Goal: Task Accomplishment & Management: Manage account settings

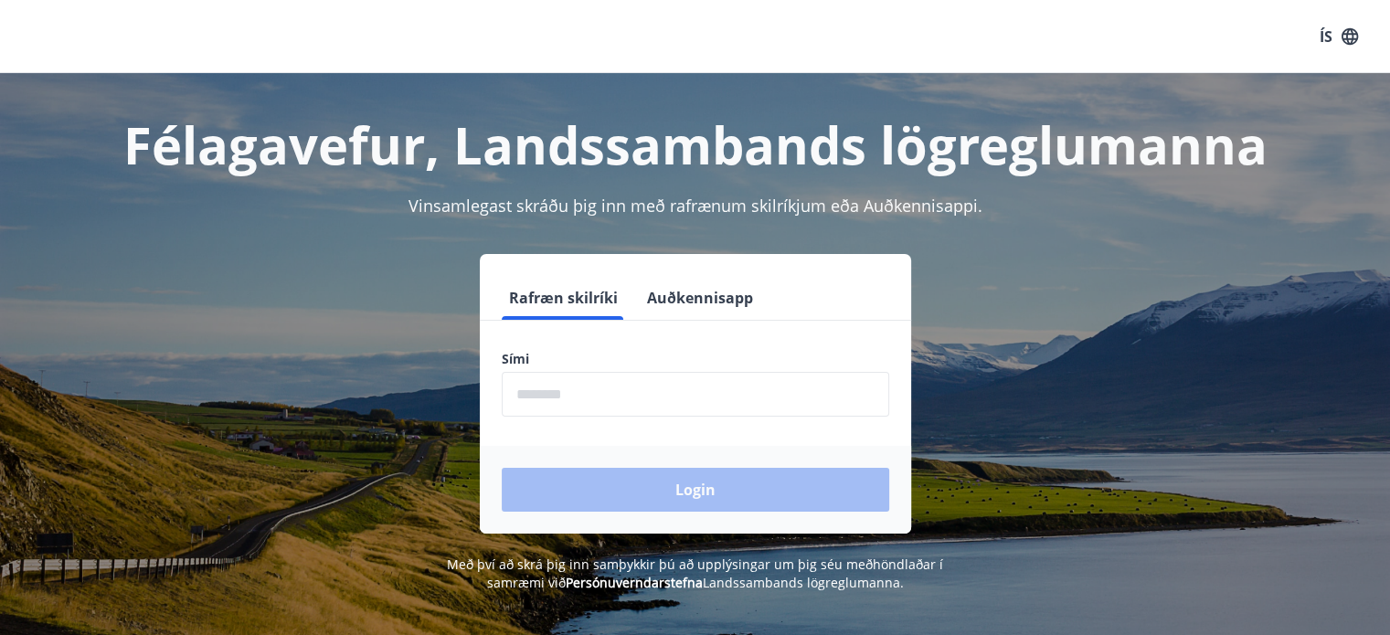
click at [618, 387] on input "phone" at bounding box center [695, 394] width 387 height 45
type input "********"
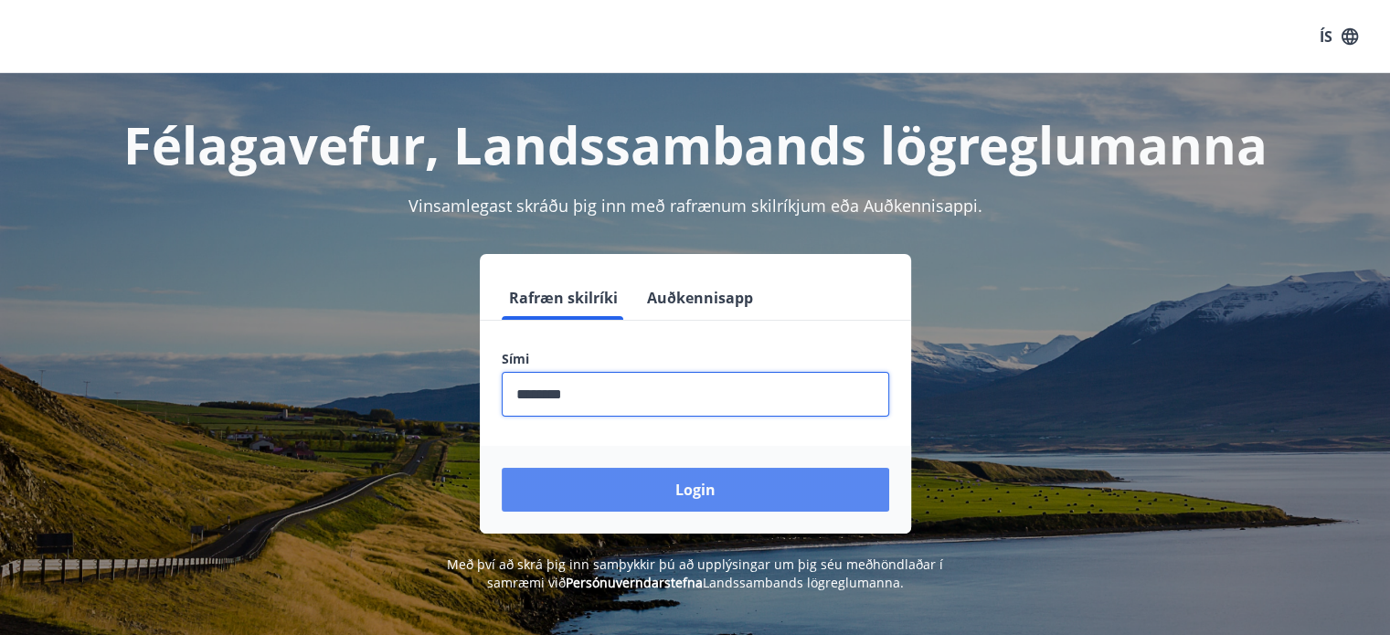
click at [678, 478] on button "Login" at bounding box center [695, 490] width 387 height 44
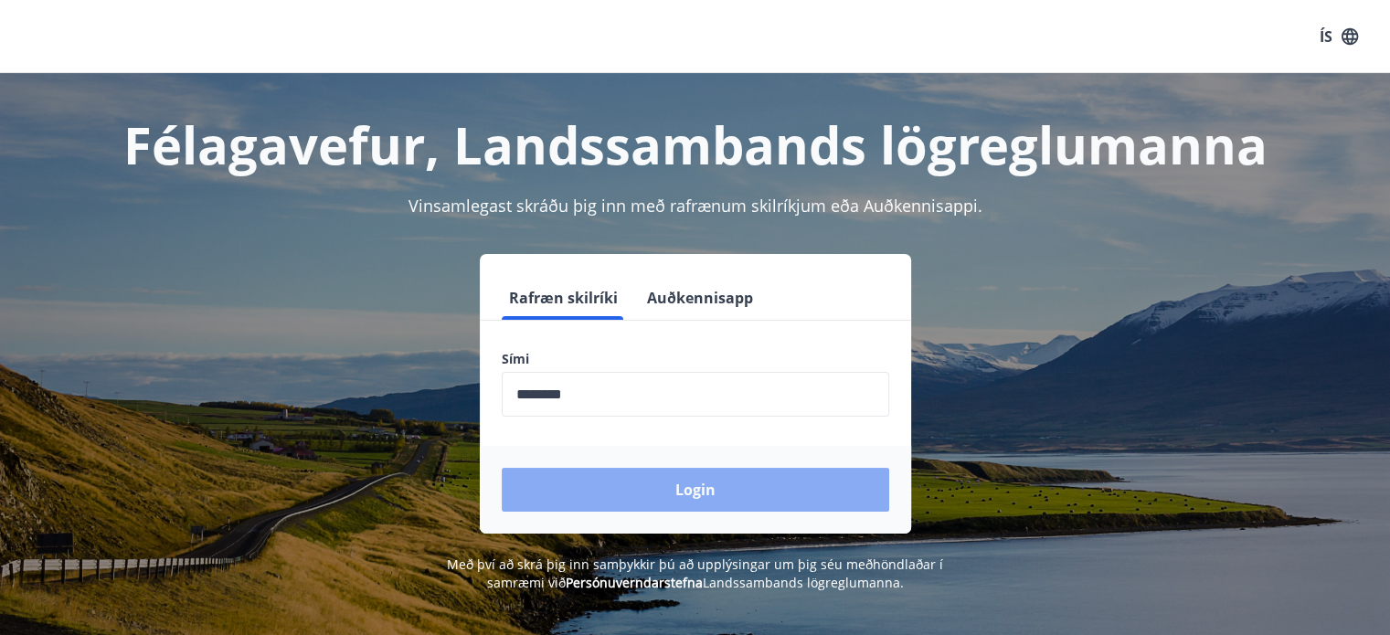
click at [678, 478] on button "Login" at bounding box center [695, 490] width 387 height 44
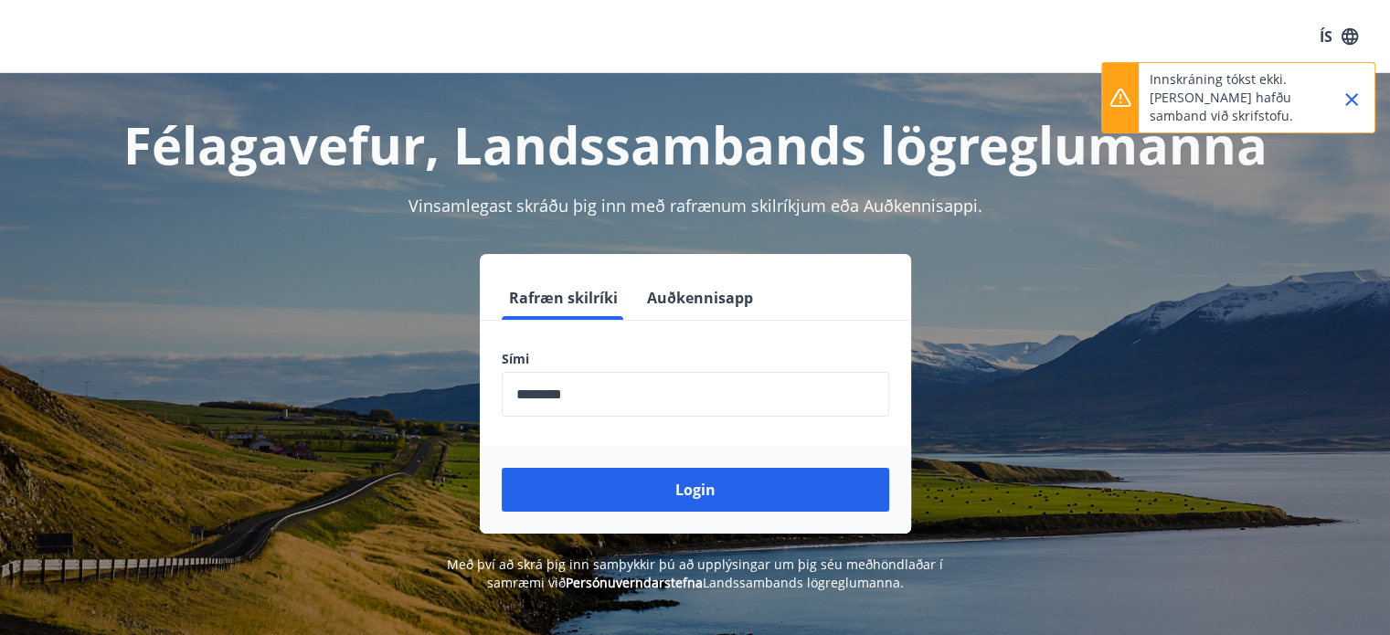
click at [1354, 90] on icon "Close" at bounding box center [1351, 100] width 22 height 22
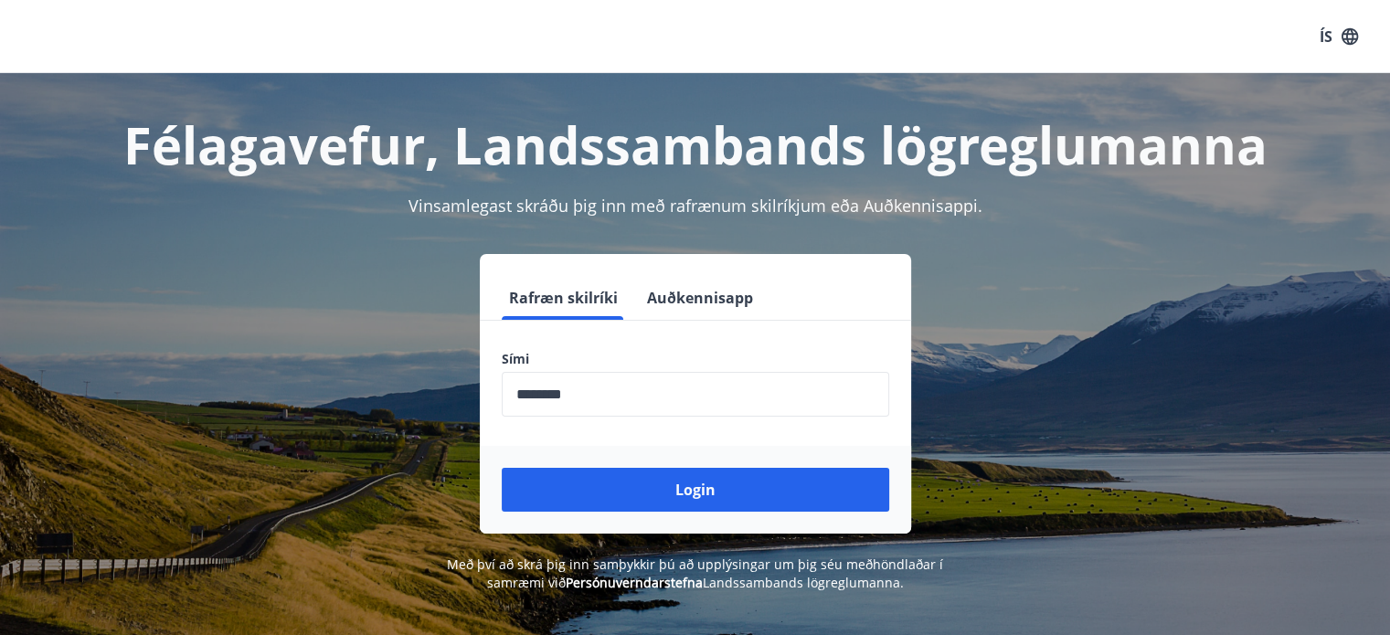
click at [676, 337] on form "Rafræn skilríki Auðkennisapp Sími ​ Login" at bounding box center [695, 405] width 431 height 258
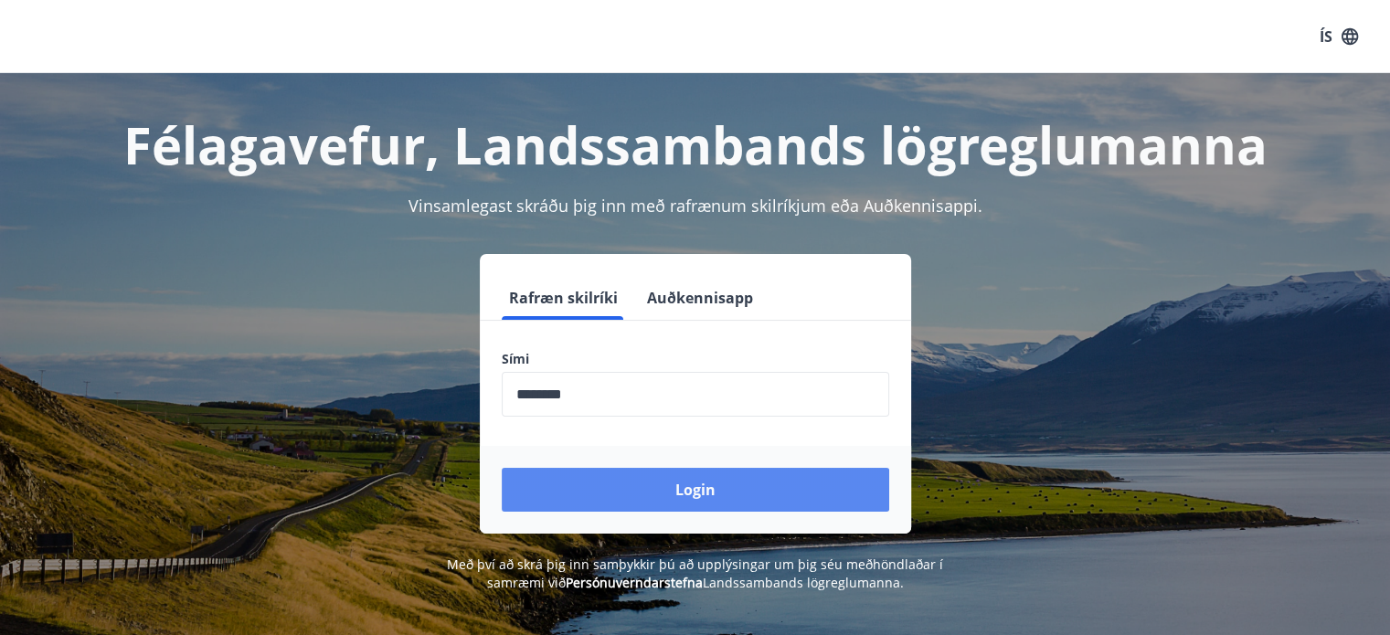
click at [667, 500] on button "Login" at bounding box center [695, 490] width 387 height 44
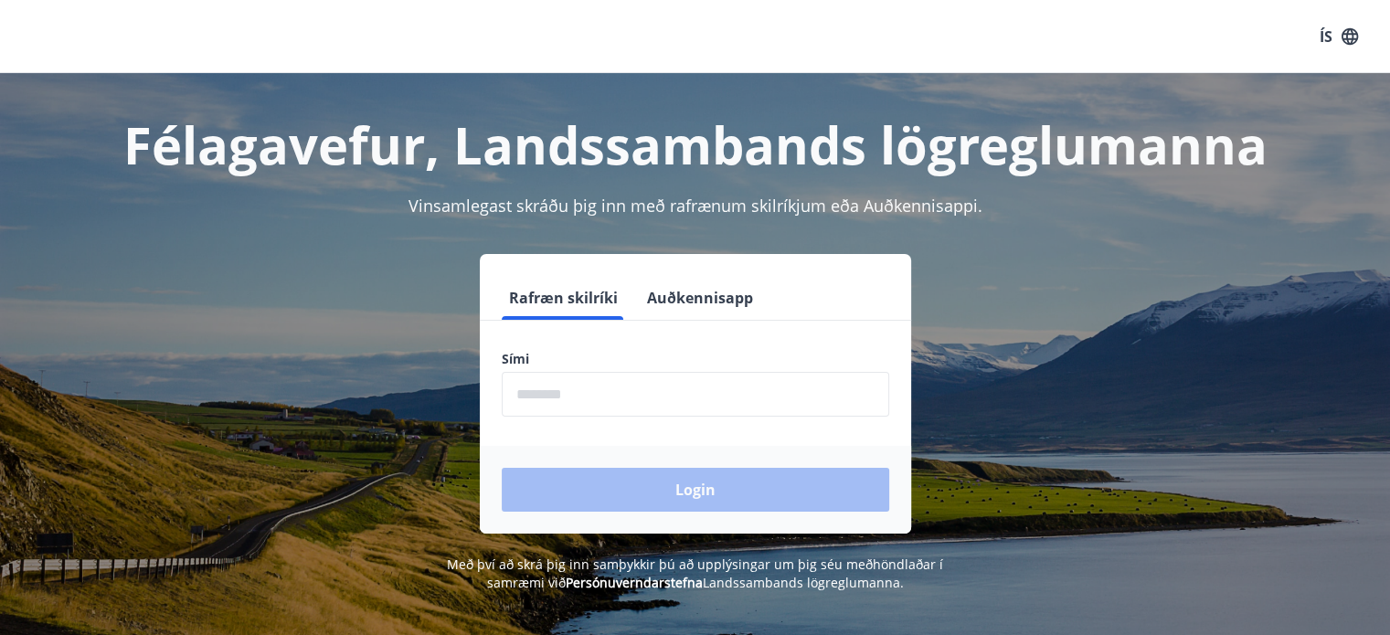
click at [643, 397] on input "phone" at bounding box center [695, 394] width 387 height 45
type input "********"
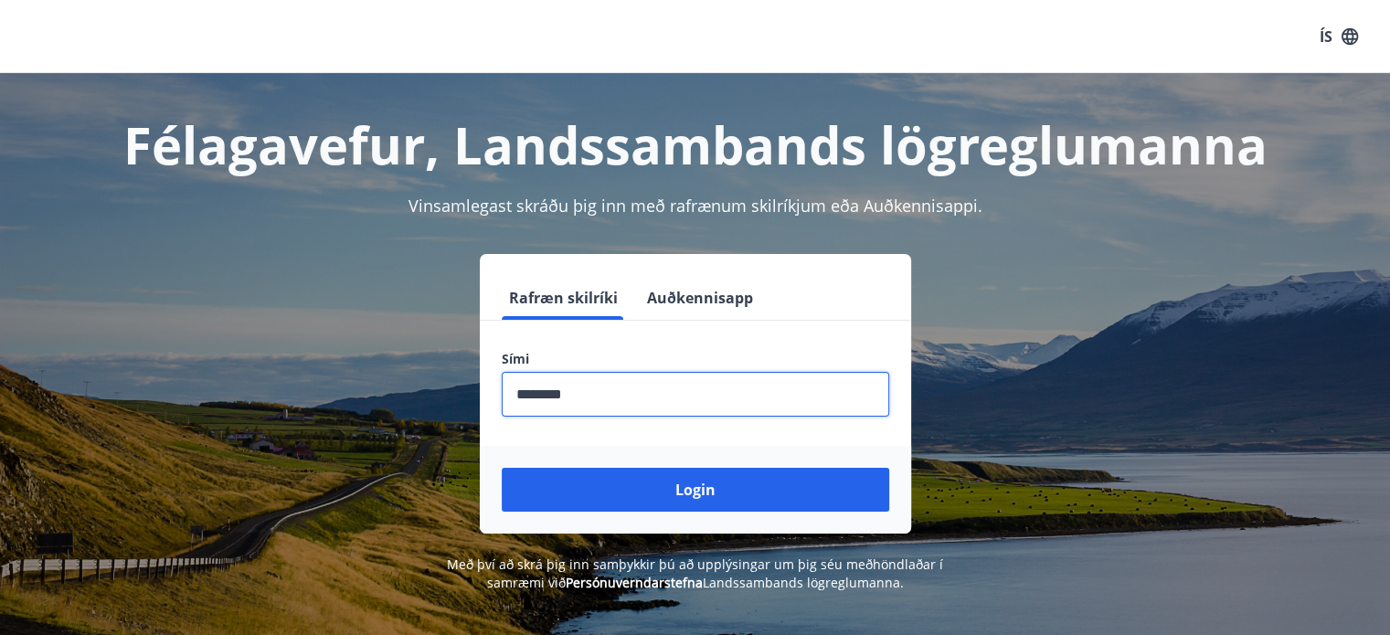
click at [623, 514] on div "Login" at bounding box center [695, 490] width 431 height 88
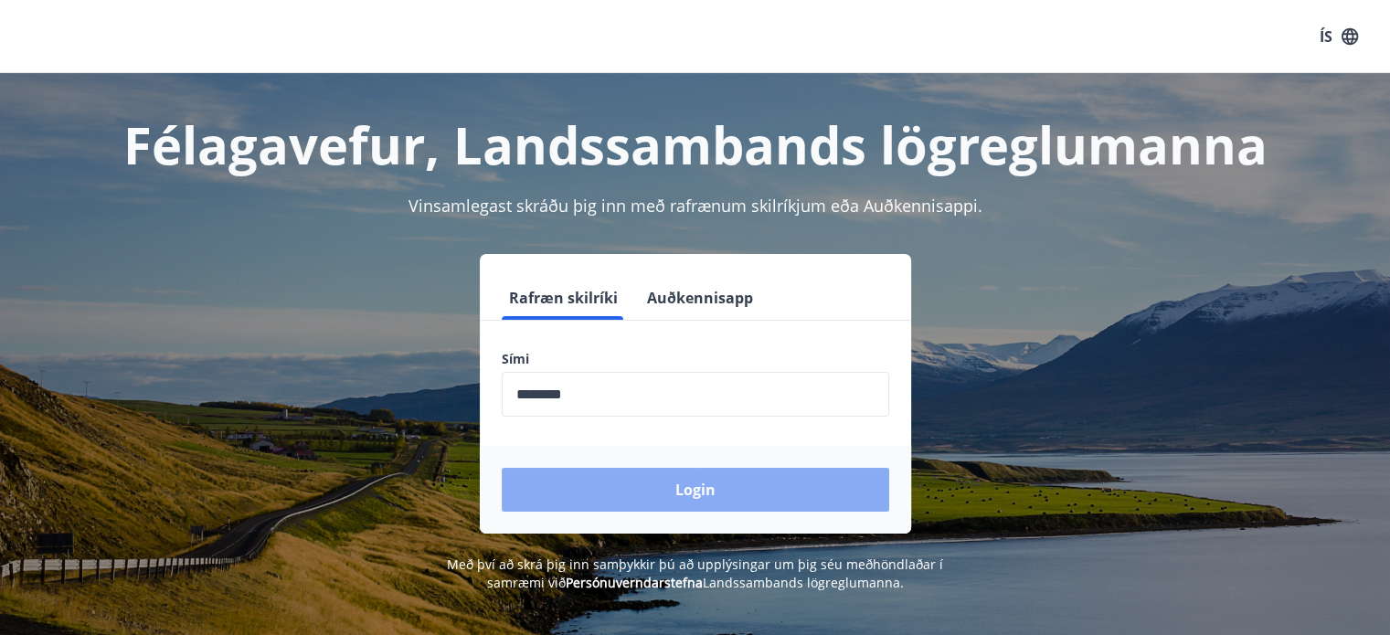
click at [632, 500] on button "Login" at bounding box center [695, 490] width 387 height 44
